Goal: Information Seeking & Learning: Learn about a topic

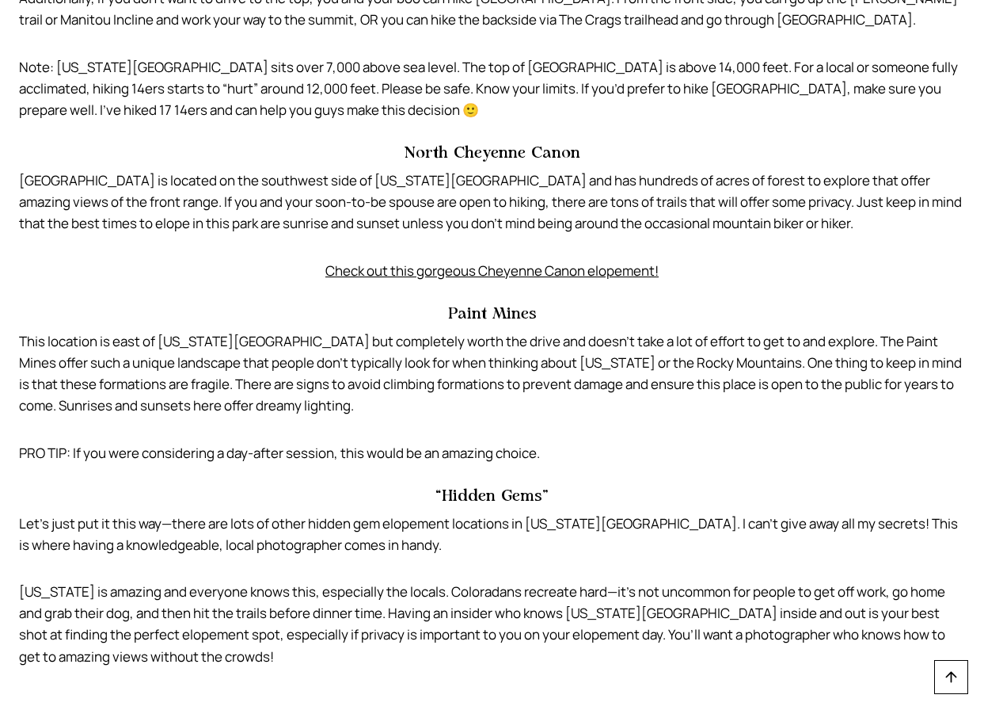
scroll to position [5148, 0]
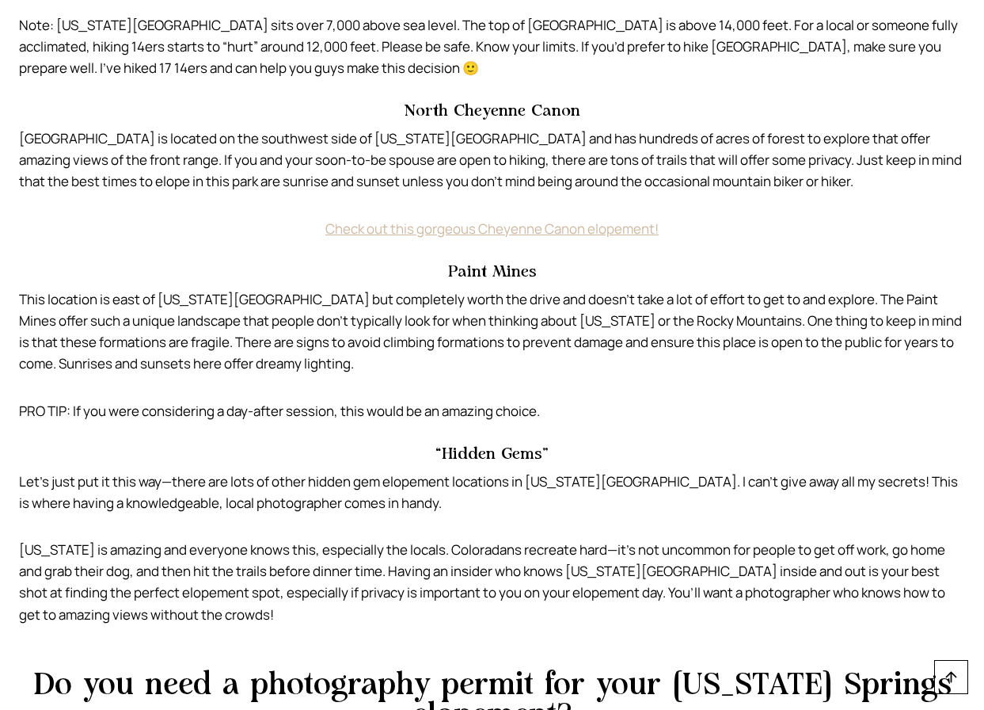
click at [428, 219] on link "Check out this gorgeous Cheyenne Canon elopement!" at bounding box center [491, 228] width 333 height 18
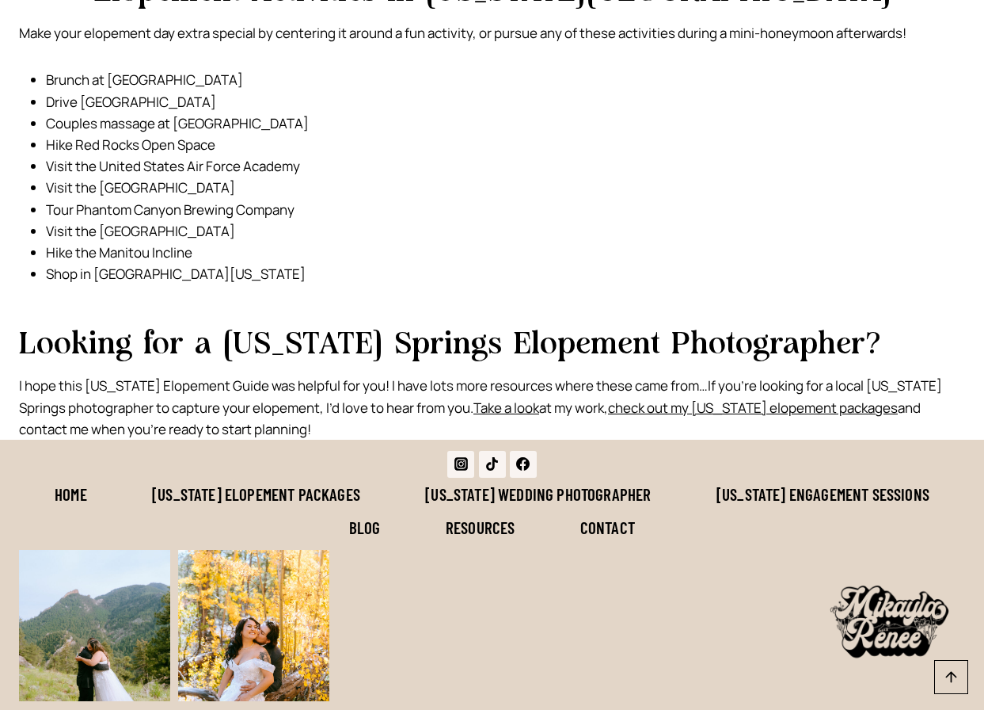
scroll to position [8652, 0]
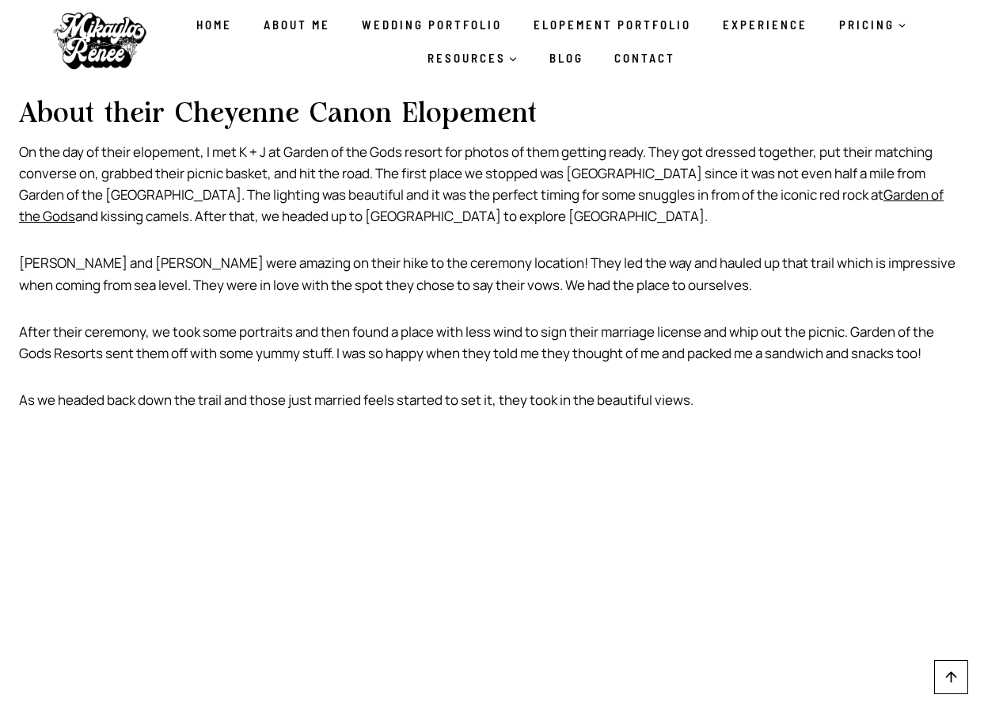
scroll to position [1188, 0]
